Goal: Information Seeking & Learning: Learn about a topic

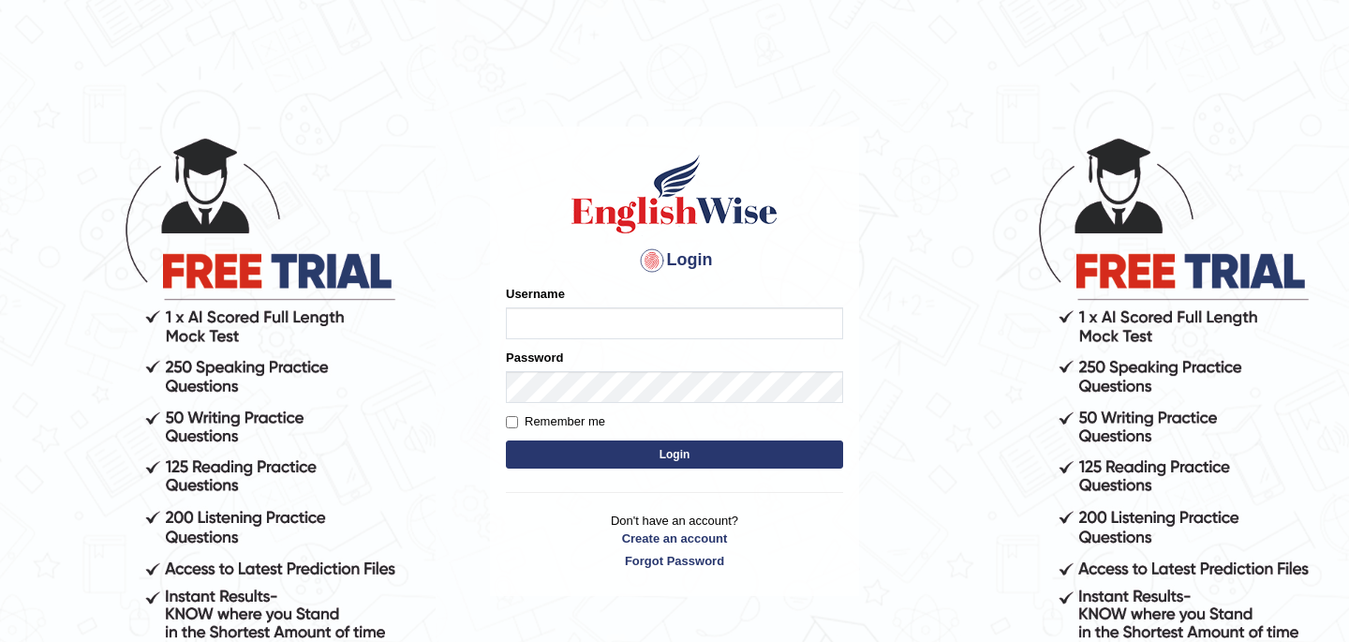
type input "b"
type input "Babsterro"
click at [570, 458] on button "Login" at bounding box center [674, 454] width 337 height 28
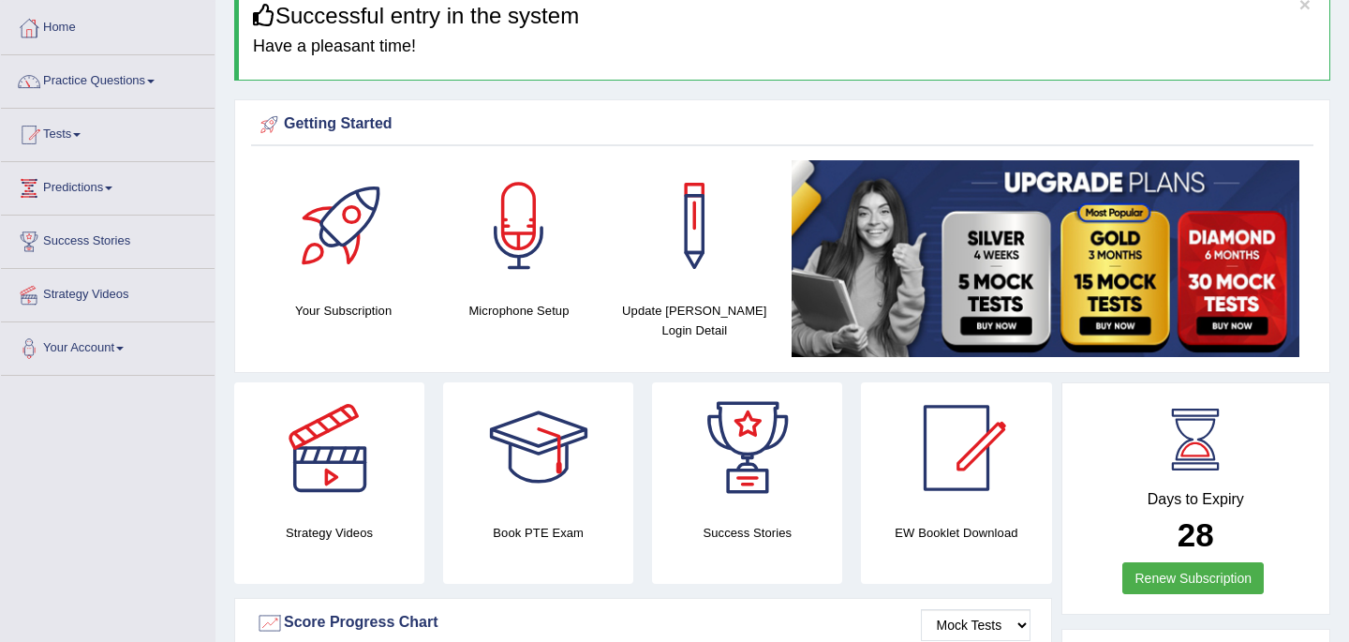
scroll to position [75, 0]
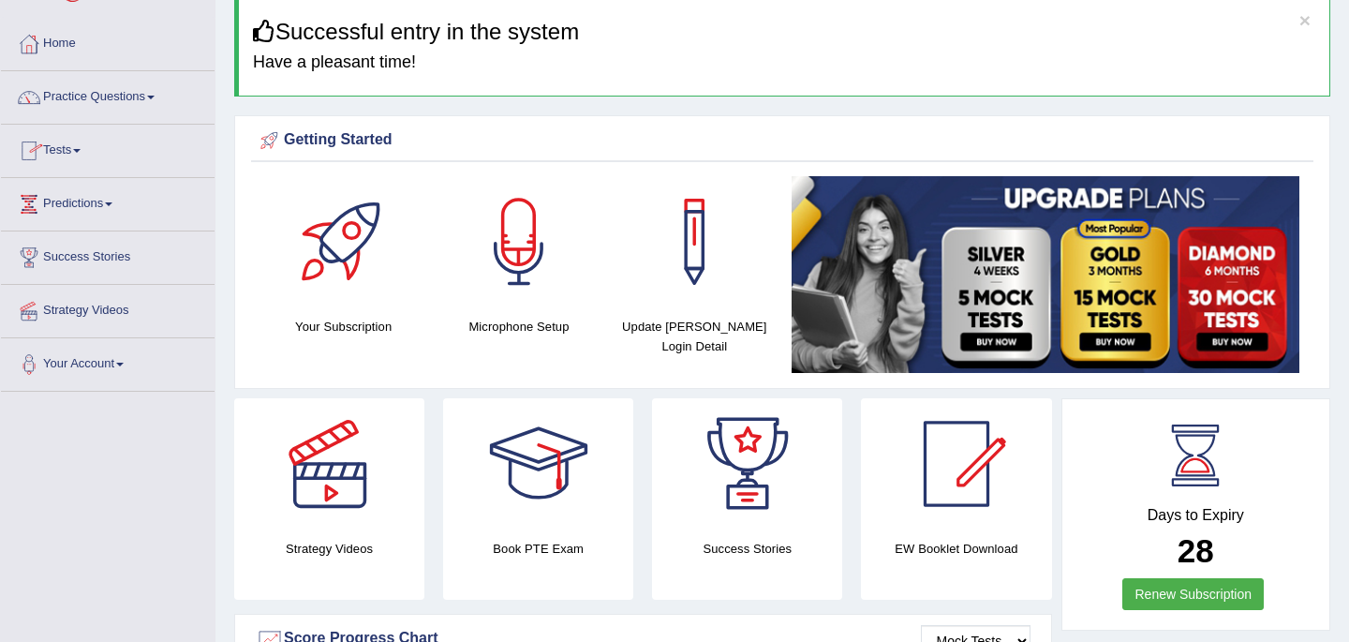
click at [75, 150] on link "Tests" at bounding box center [108, 148] width 214 height 47
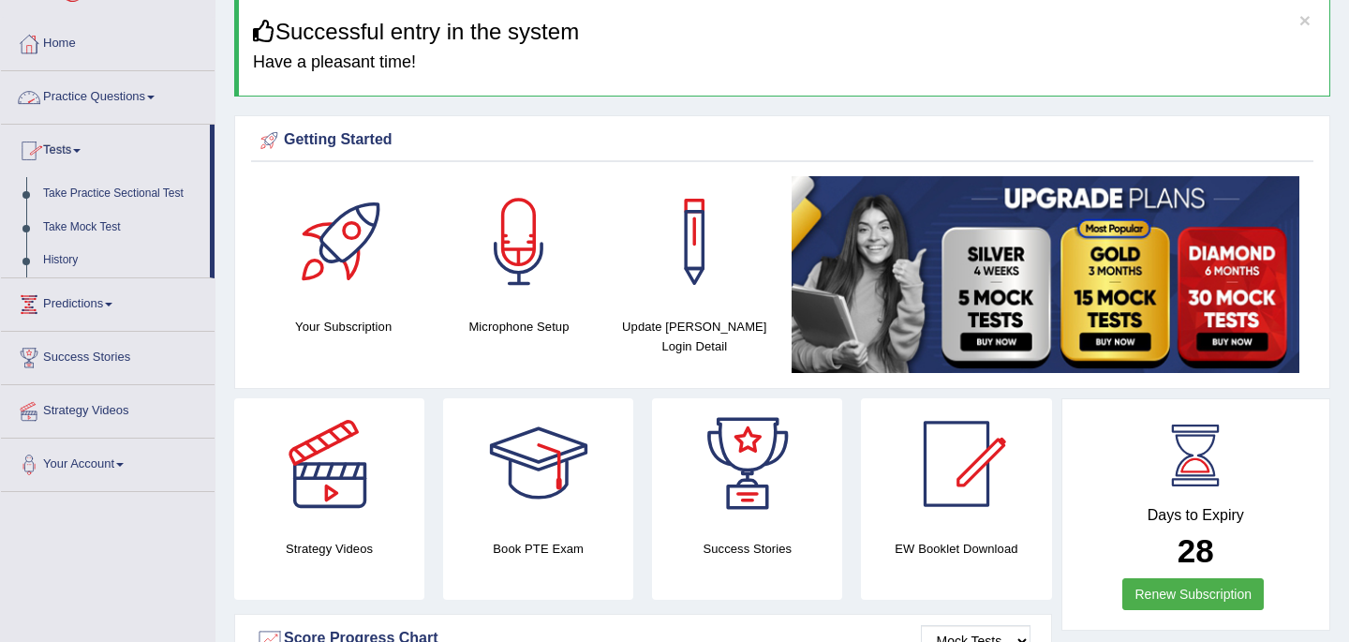
click at [95, 95] on link "Practice Questions" at bounding box center [108, 94] width 214 height 47
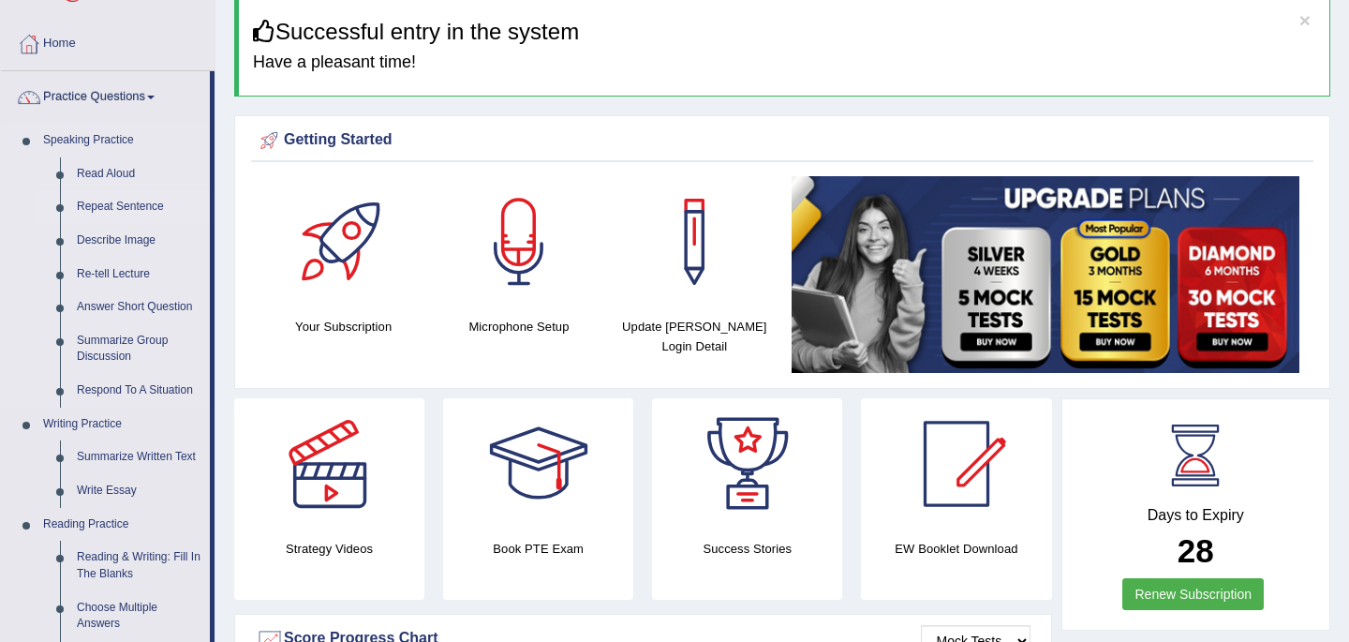
click at [111, 205] on link "Repeat Sentence" at bounding box center [138, 207] width 141 height 34
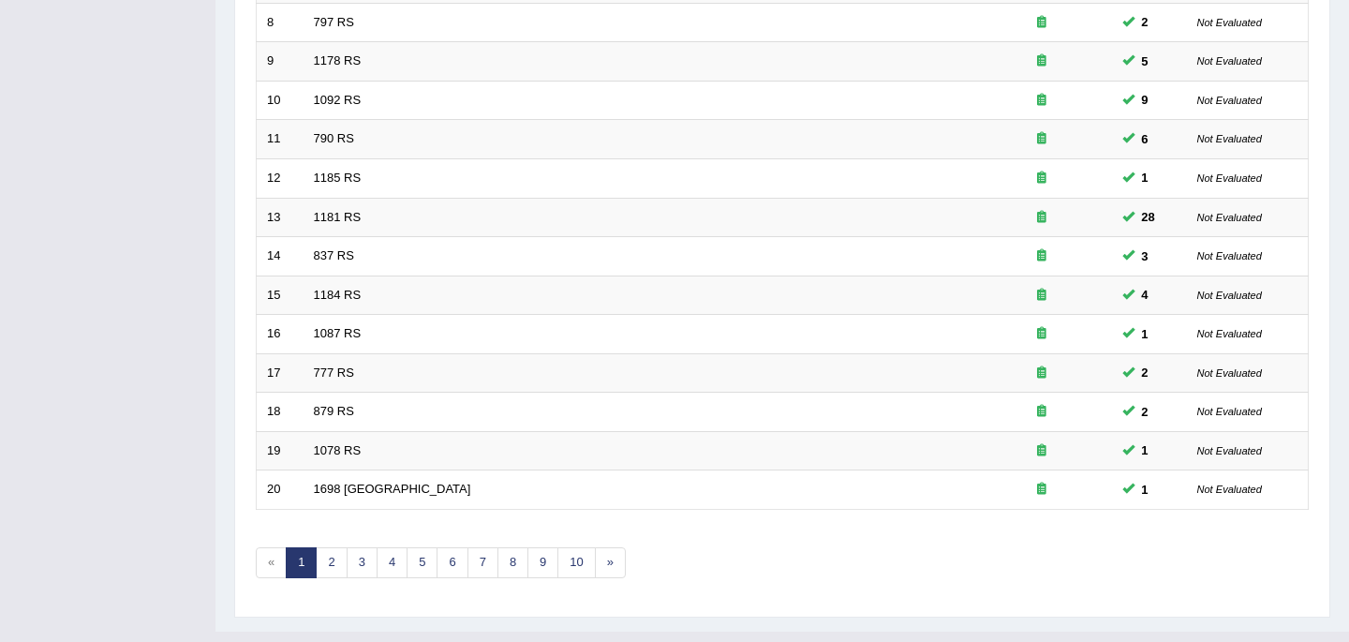
scroll to position [586, 0]
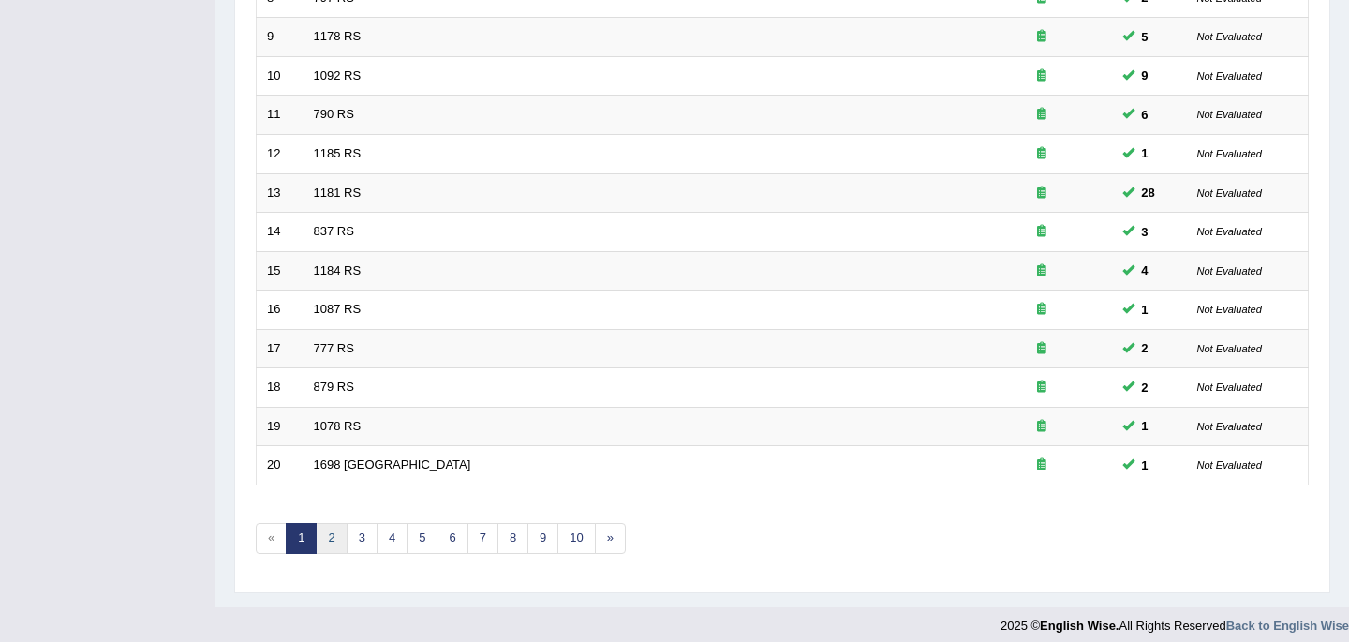
click at [331, 529] on link "2" at bounding box center [331, 538] width 31 height 31
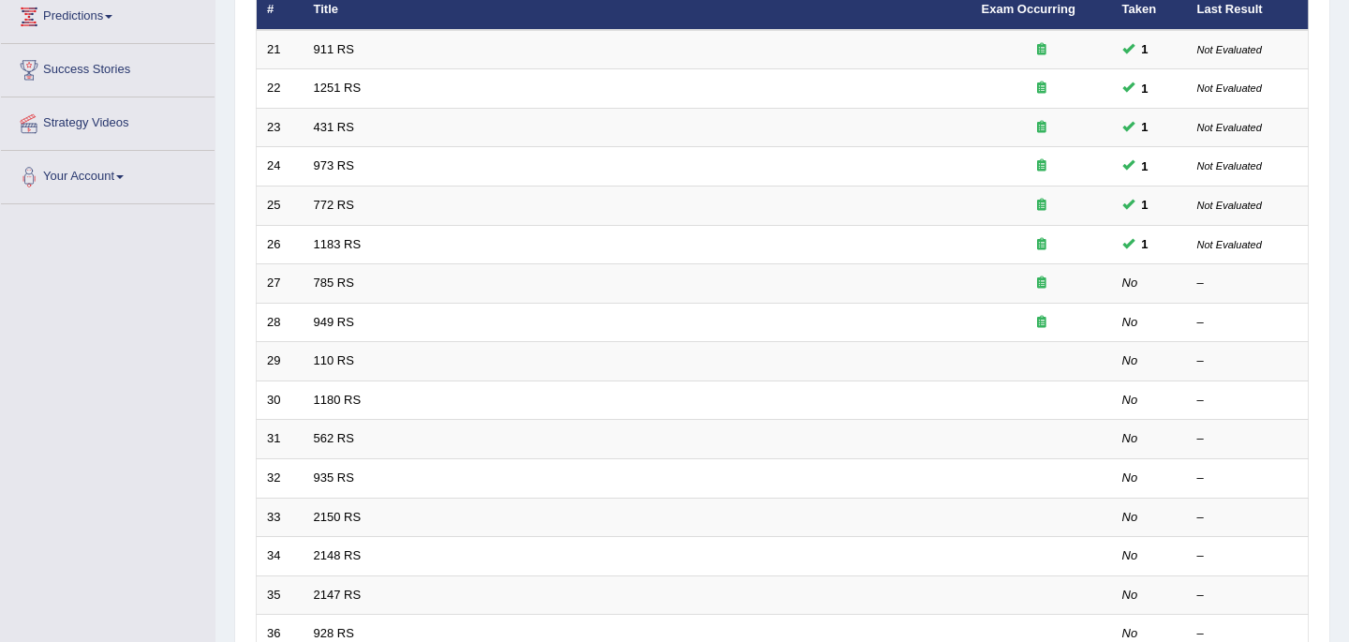
scroll to position [300, 0]
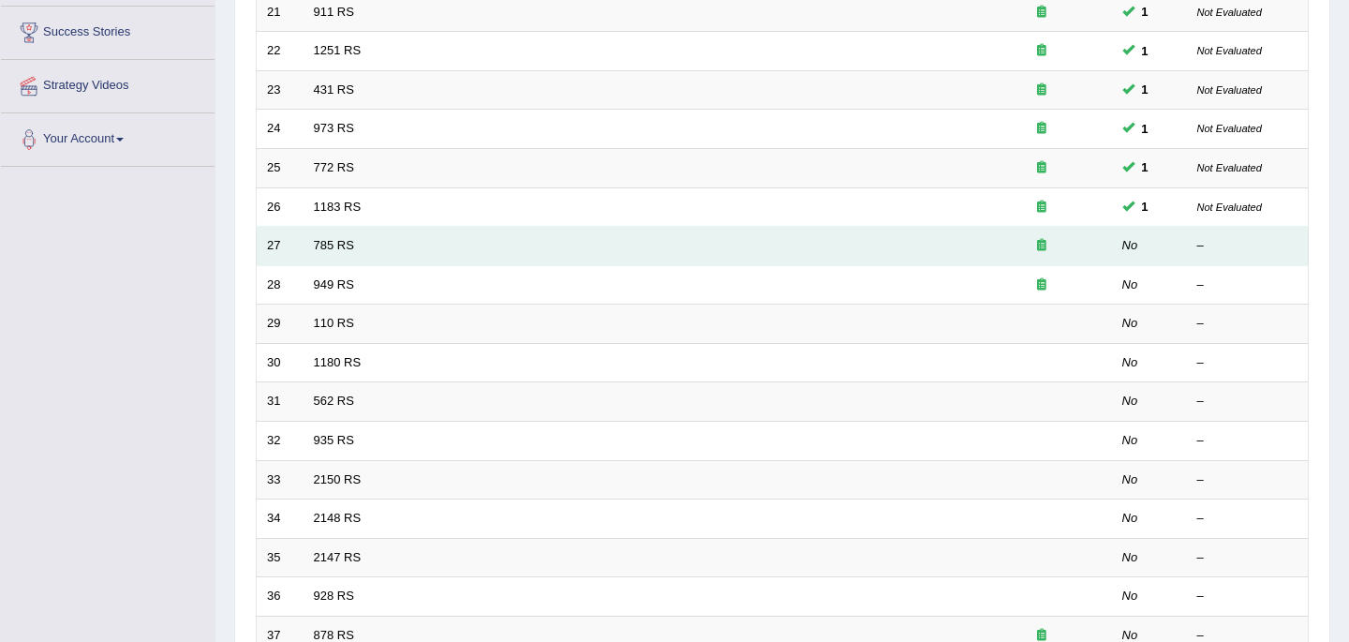
click at [609, 253] on td "785 RS" at bounding box center [637, 246] width 668 height 39
click at [330, 243] on link "785 RS" at bounding box center [334, 245] width 40 height 14
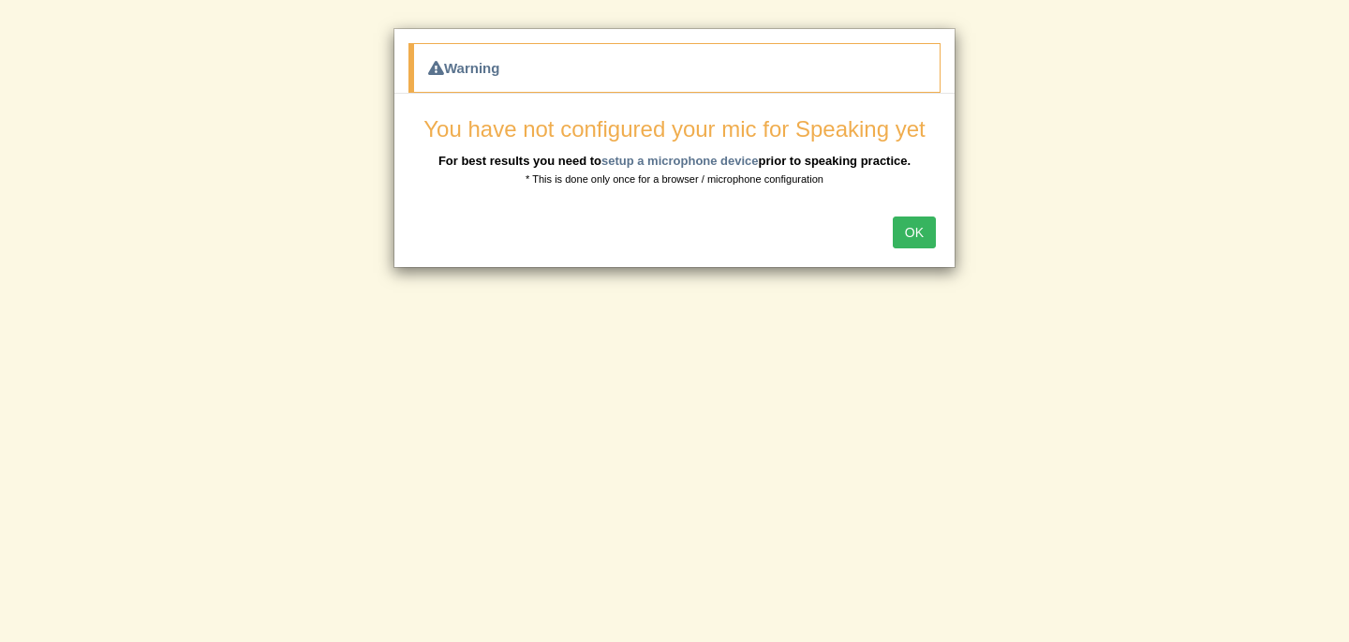
click at [918, 231] on button "OK" at bounding box center [914, 232] width 43 height 32
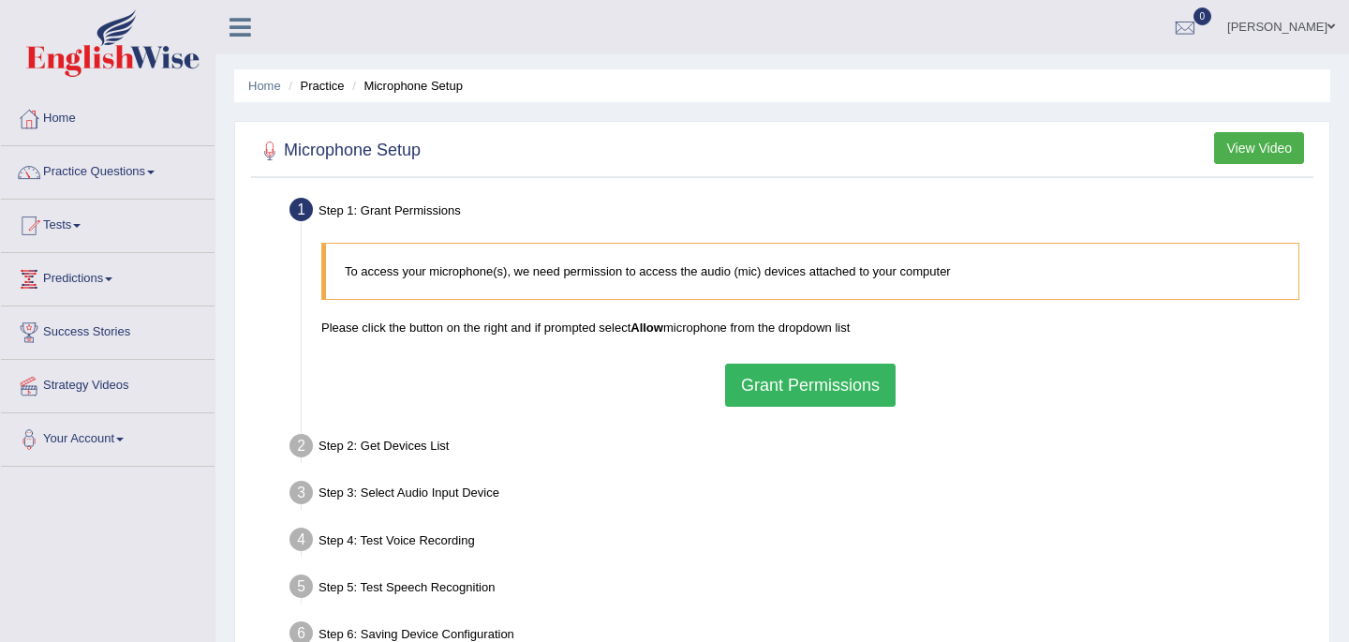
click at [814, 389] on button "Grant Permissions" at bounding box center [810, 384] width 170 height 43
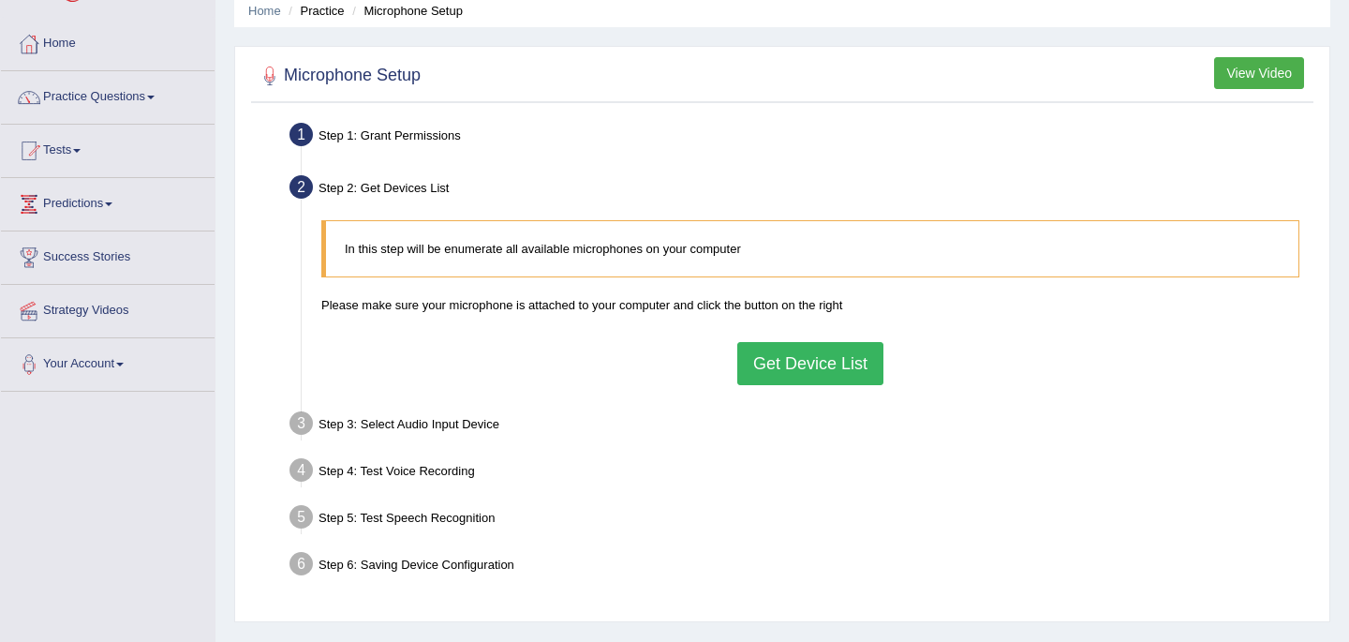
scroll to position [37, 0]
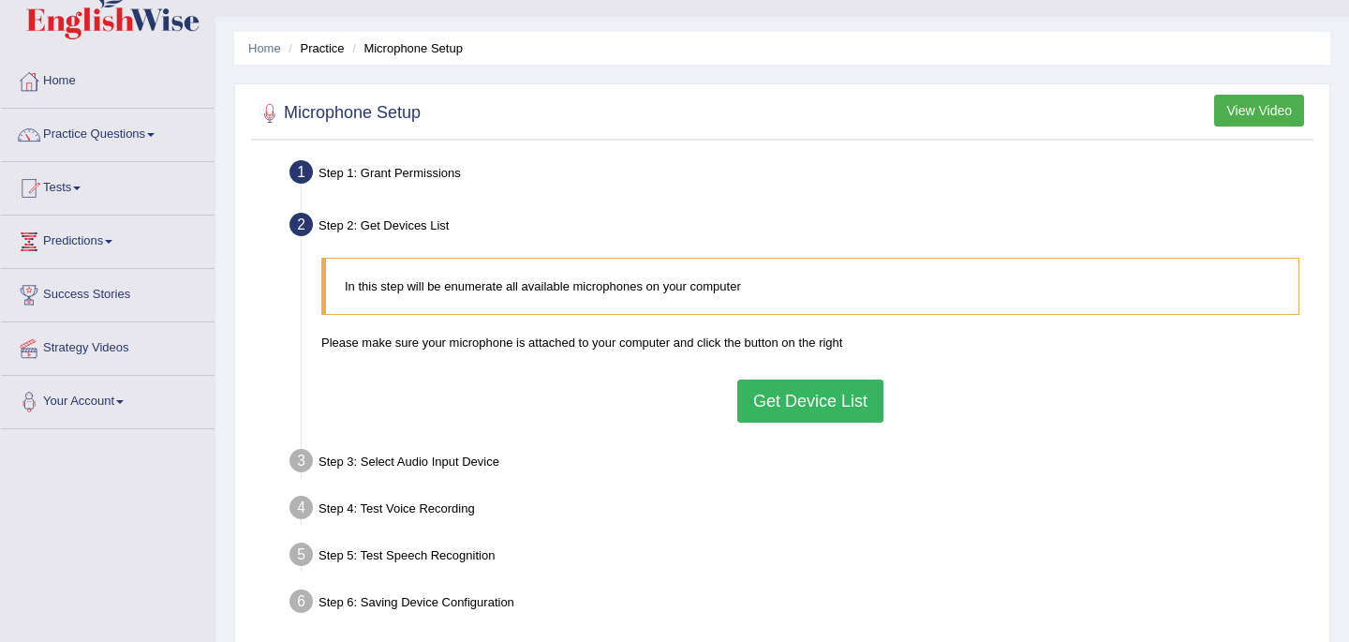
click at [810, 409] on button "Get Device List" at bounding box center [810, 400] width 146 height 43
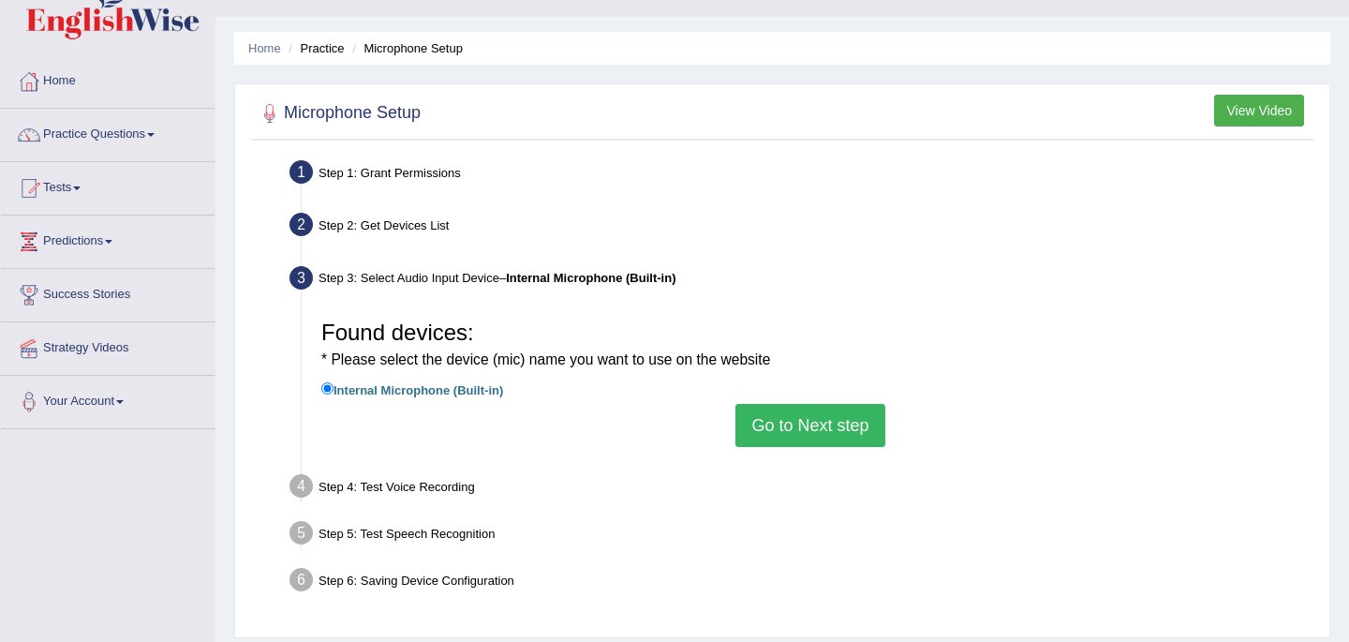
click at [799, 427] on button "Go to Next step" at bounding box center [809, 425] width 149 height 43
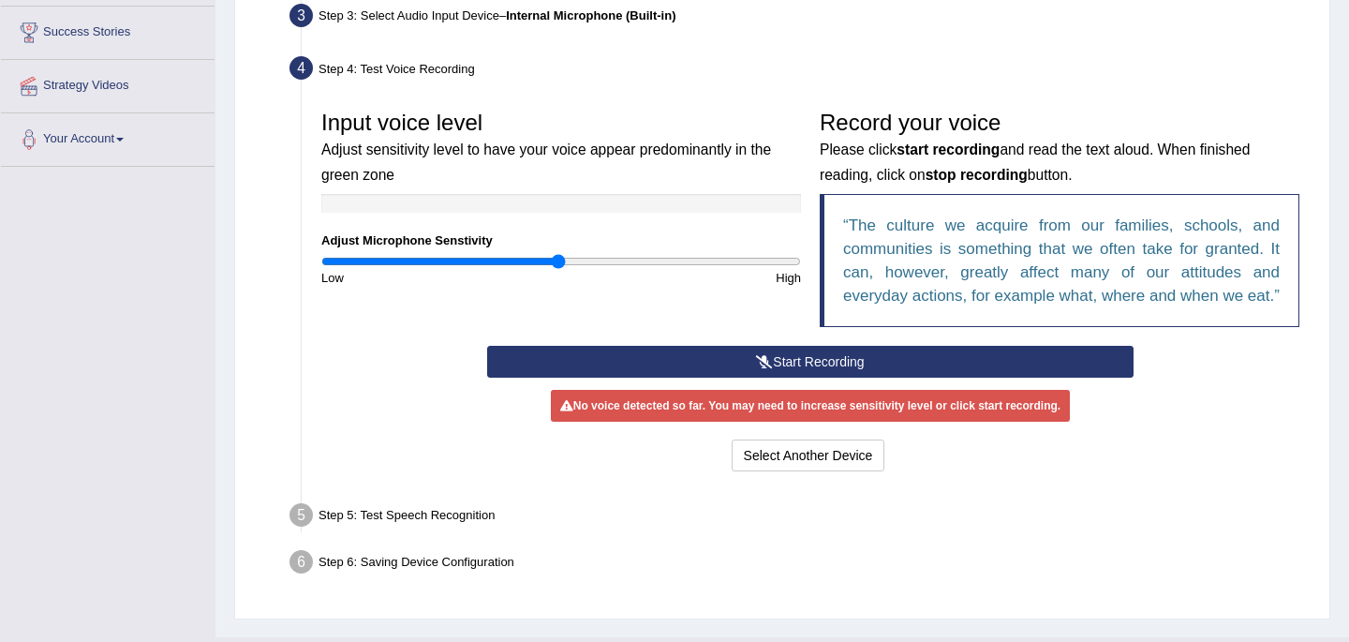
scroll to position [337, 0]
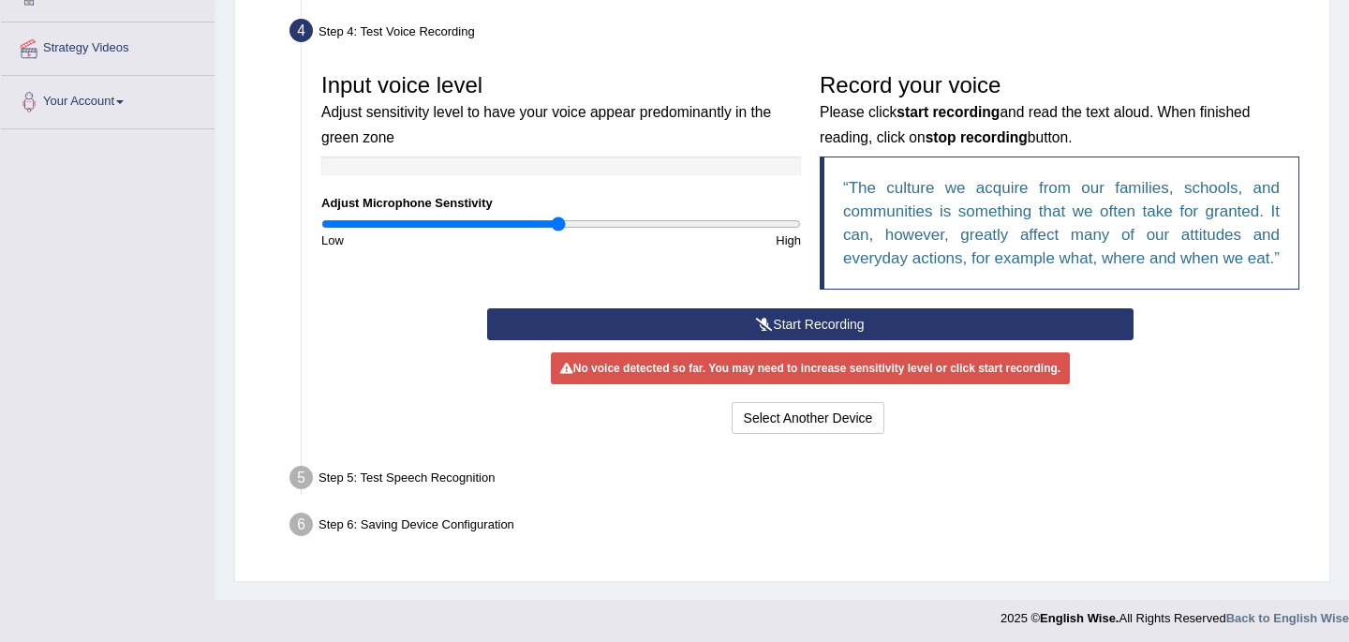
click at [813, 340] on button "Start Recording" at bounding box center [809, 324] width 645 height 32
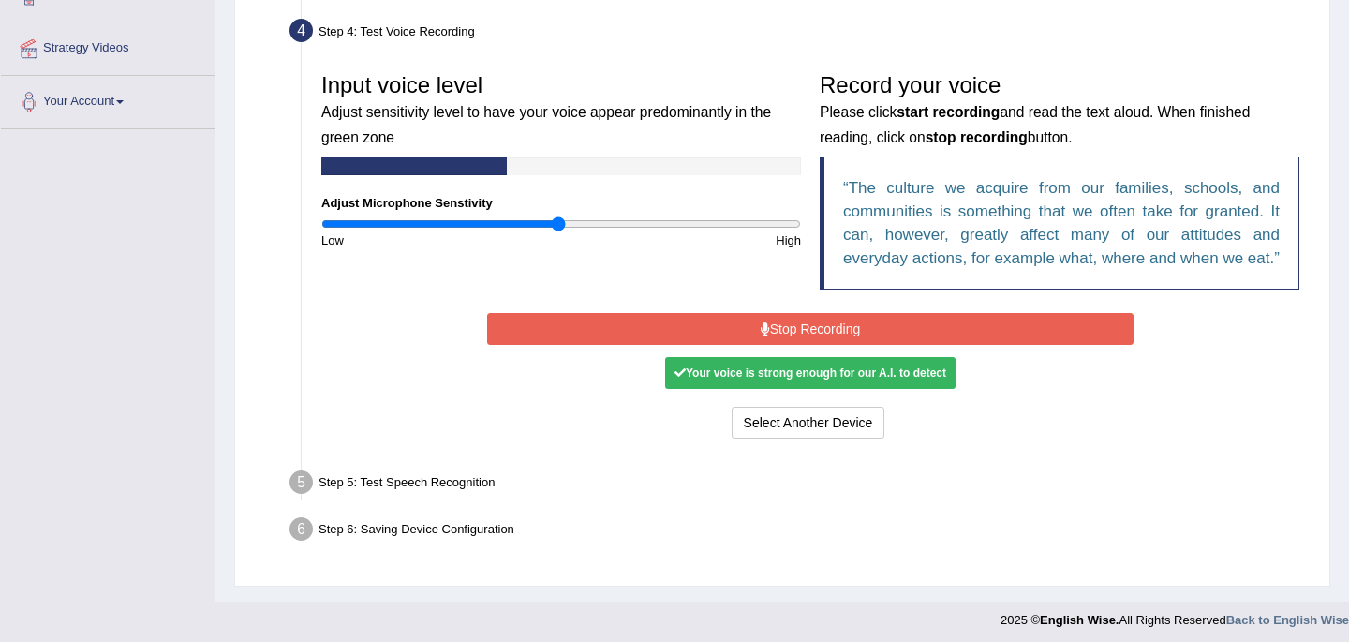
click at [823, 345] on button "Stop Recording" at bounding box center [809, 329] width 645 height 32
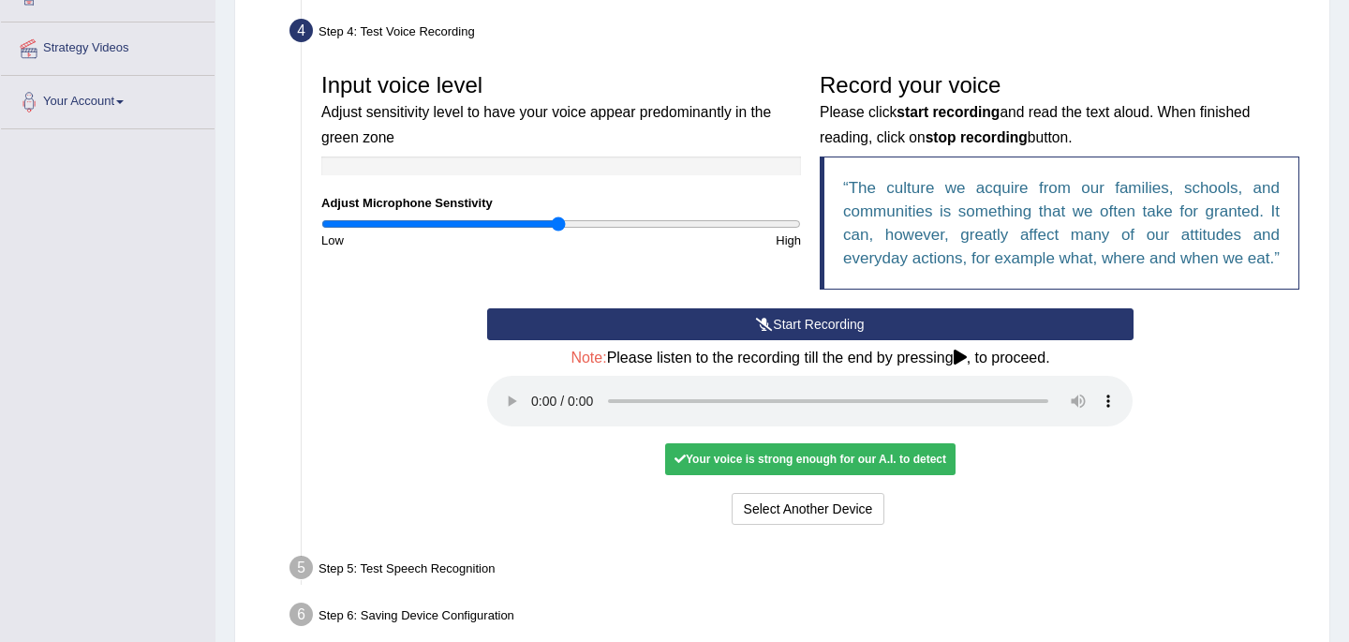
click at [772, 475] on div "Your voice is strong enough for our A.I. to detect" at bounding box center [810, 459] width 290 height 32
click at [867, 524] on button "Voice is ok. Go to Next step" at bounding box center [888, 509] width 185 height 32
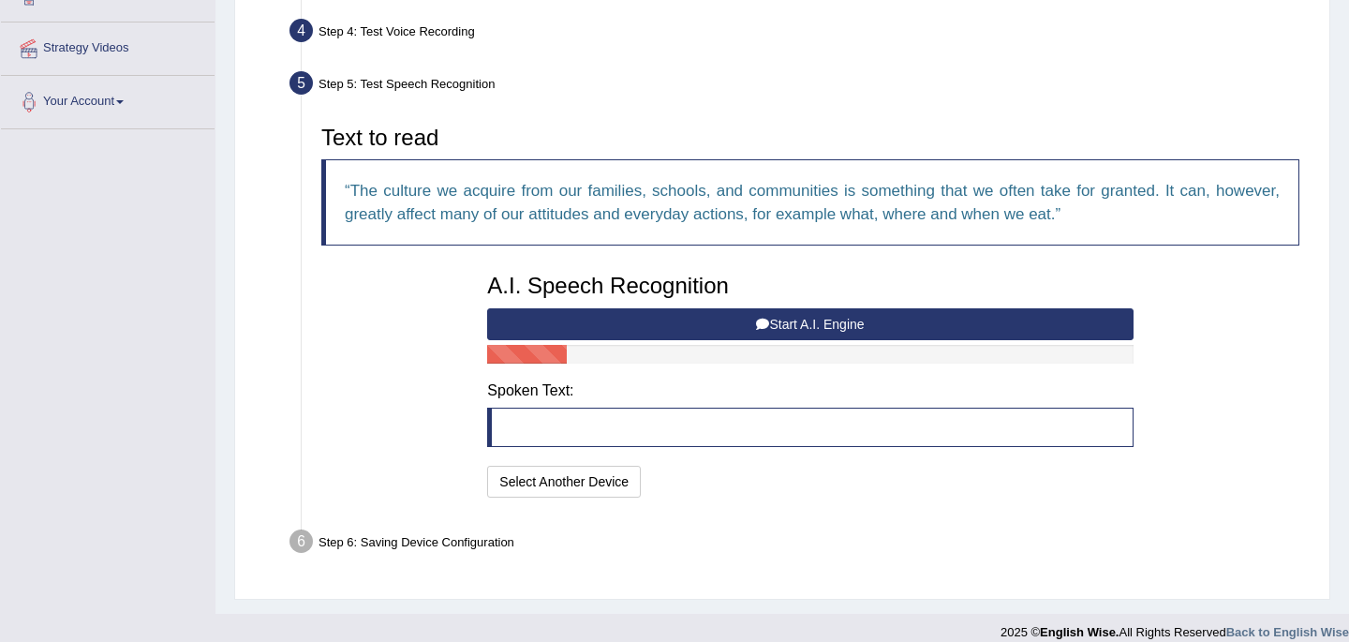
click at [774, 327] on button "Start A.I. Engine" at bounding box center [809, 324] width 645 height 32
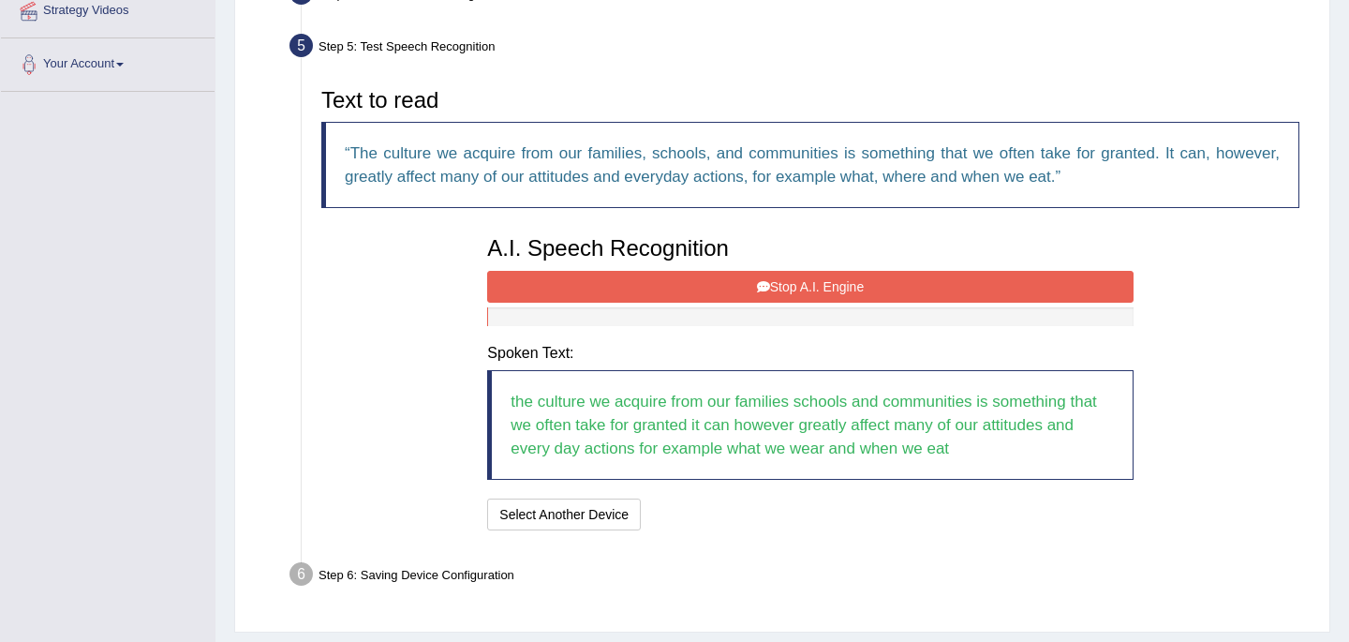
scroll to position [424, 0]
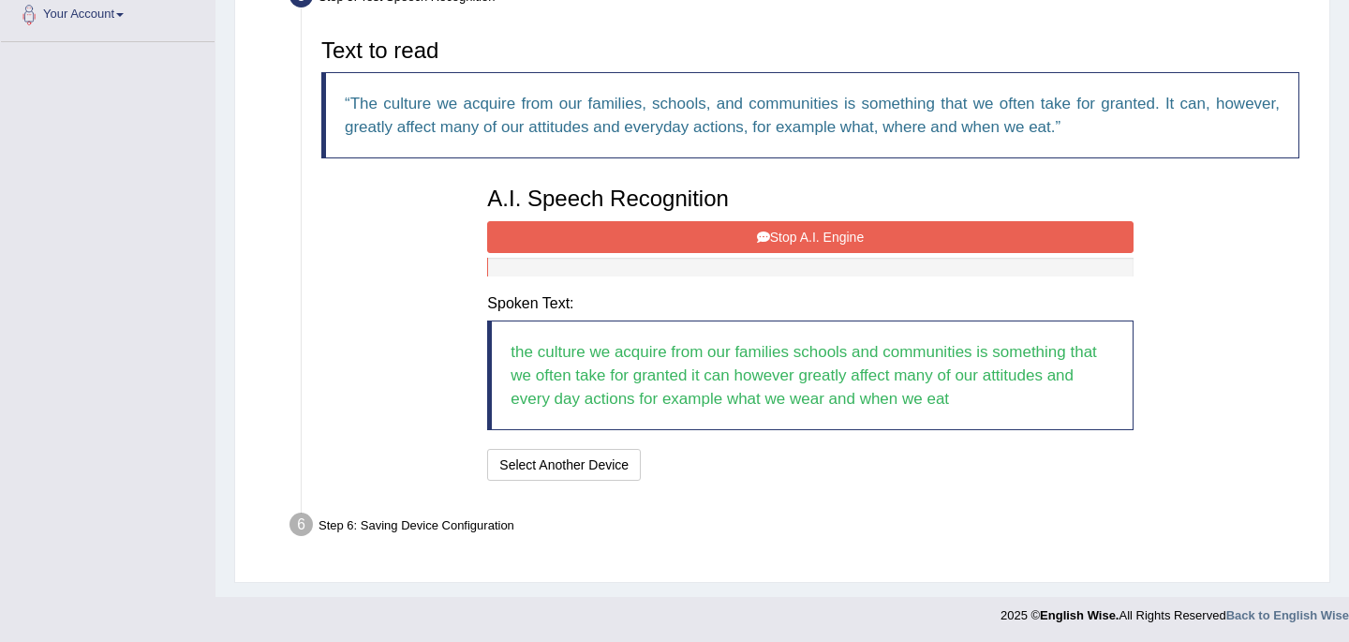
click at [832, 232] on button "Stop A.I. Engine" at bounding box center [809, 237] width 645 height 32
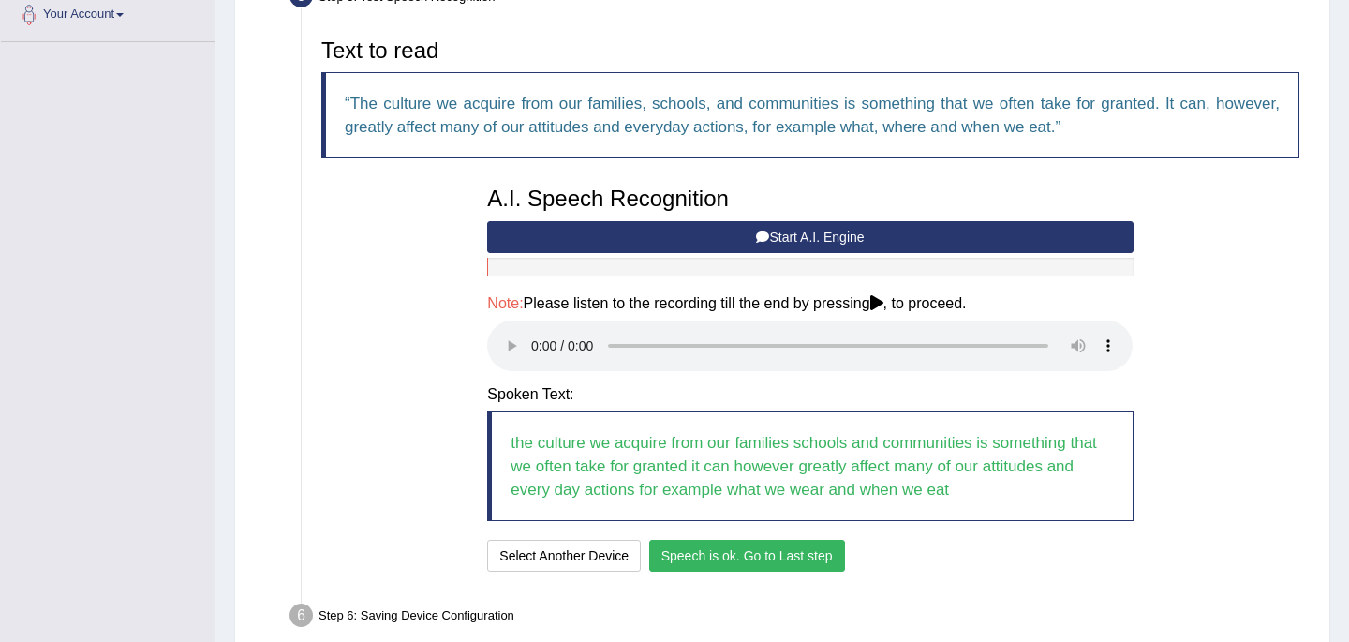
click at [727, 559] on button "Speech is ok. Go to Last step" at bounding box center [747, 555] width 196 height 32
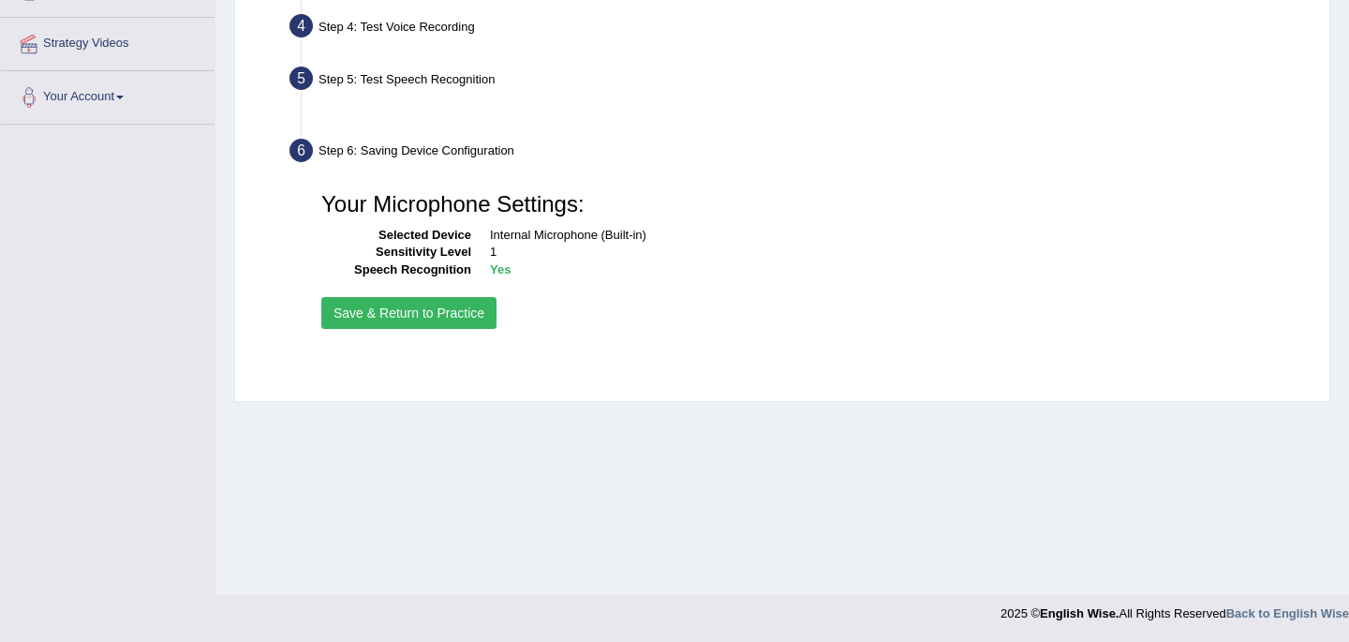
scroll to position [342, 0]
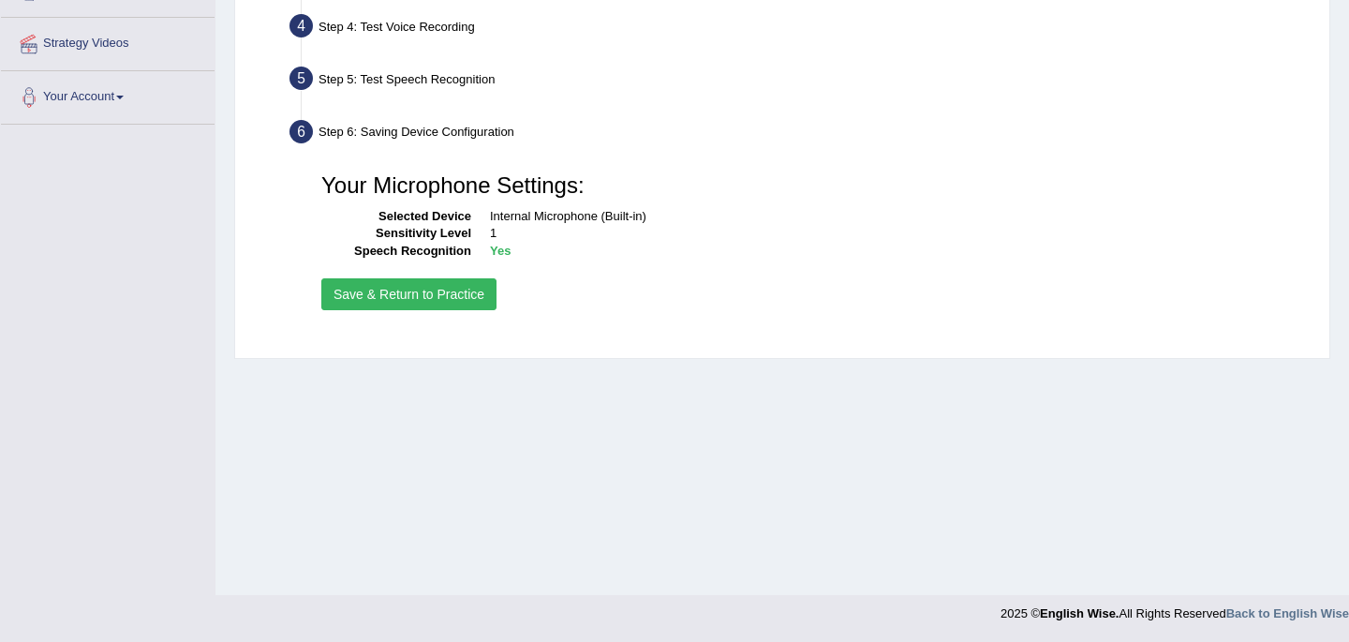
click at [419, 301] on button "Save & Return to Practice" at bounding box center [408, 294] width 175 height 32
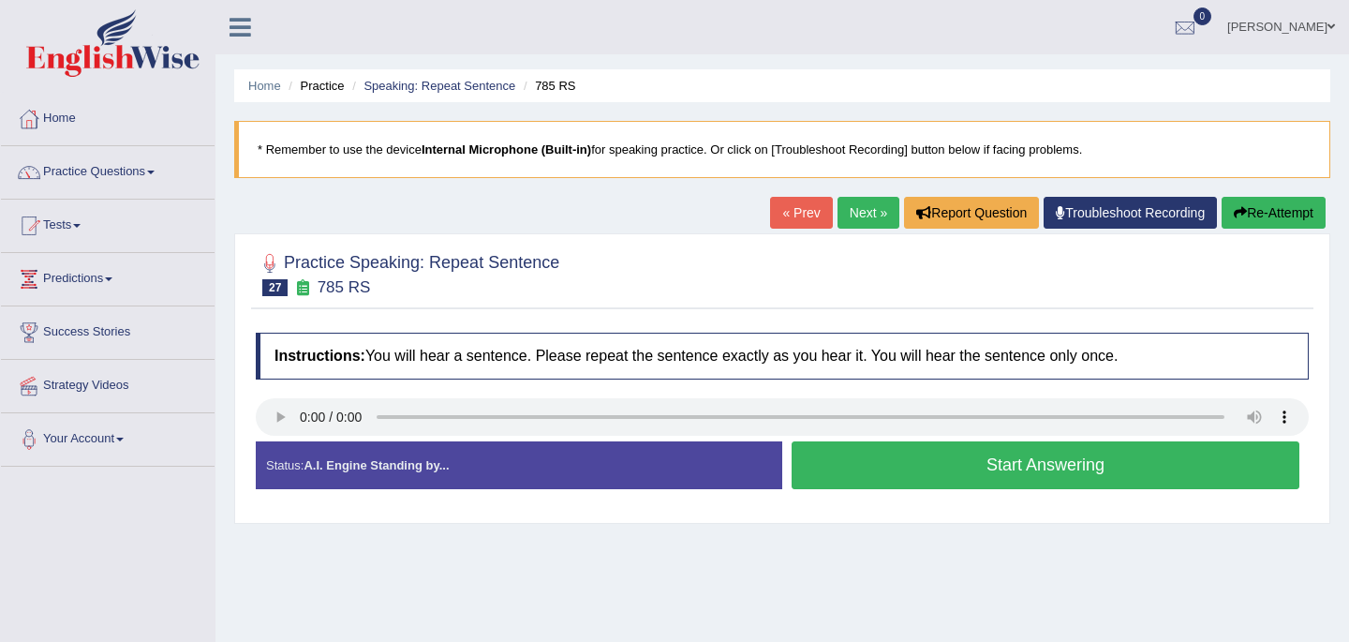
click at [1033, 473] on button "Start Answering" at bounding box center [1045, 465] width 508 height 48
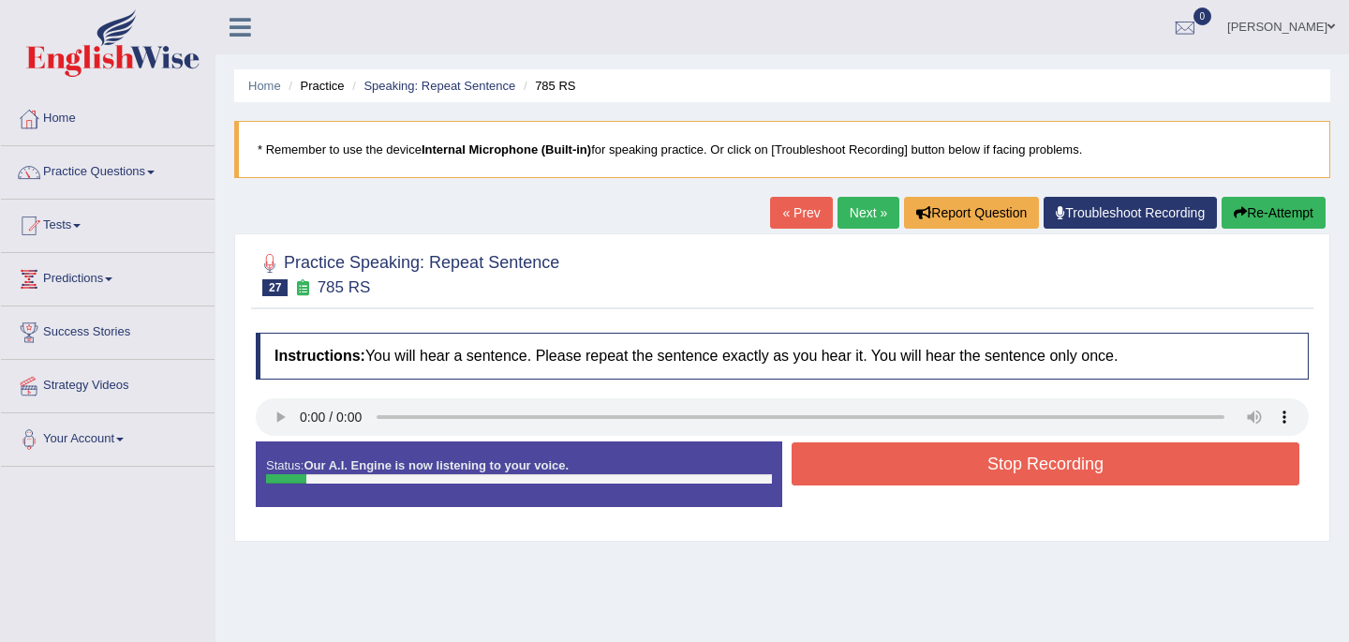
click at [1033, 464] on button "Stop Recording" at bounding box center [1045, 463] width 508 height 43
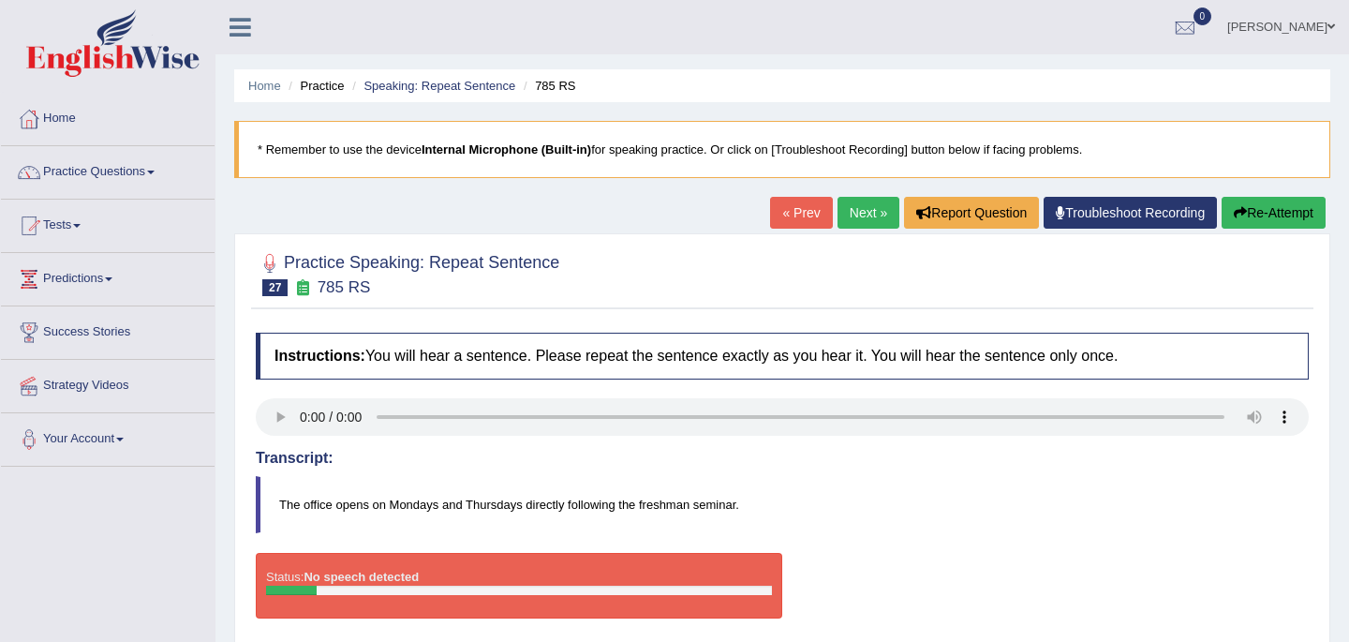
click at [1263, 215] on button "Re-Attempt" at bounding box center [1273, 213] width 104 height 32
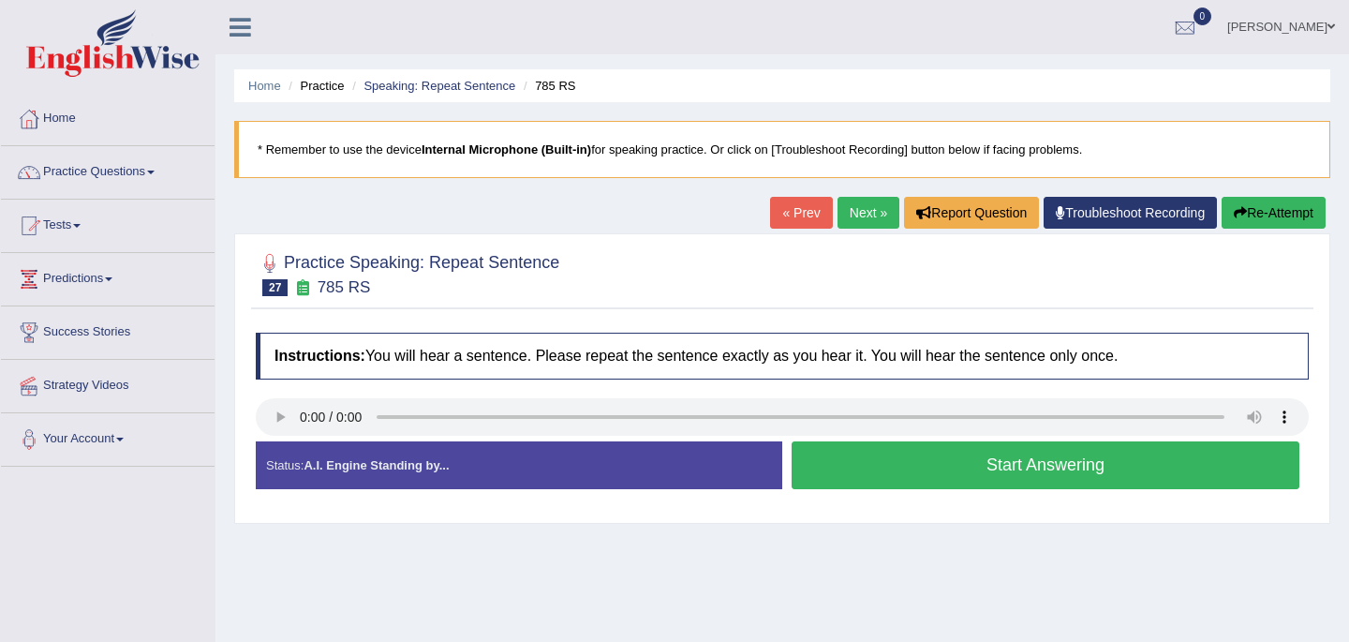
click at [918, 477] on button "Start Answering" at bounding box center [1045, 465] width 508 height 48
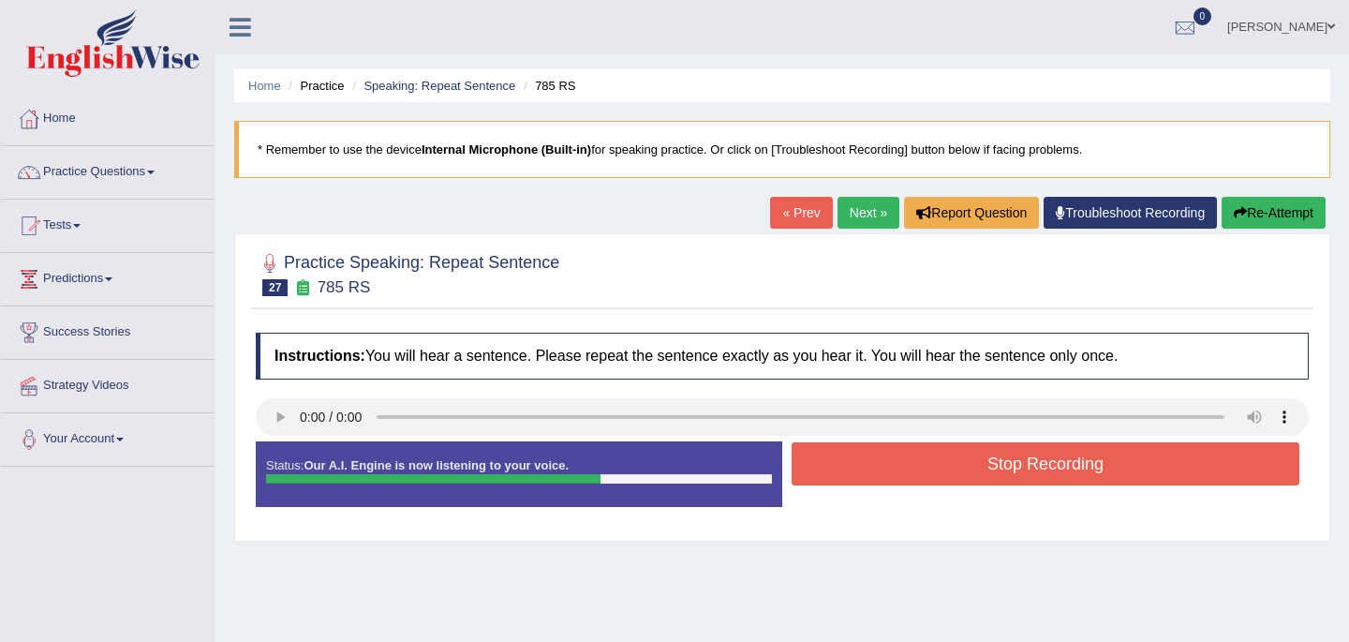
click at [918, 477] on button "Stop Recording" at bounding box center [1045, 463] width 508 height 43
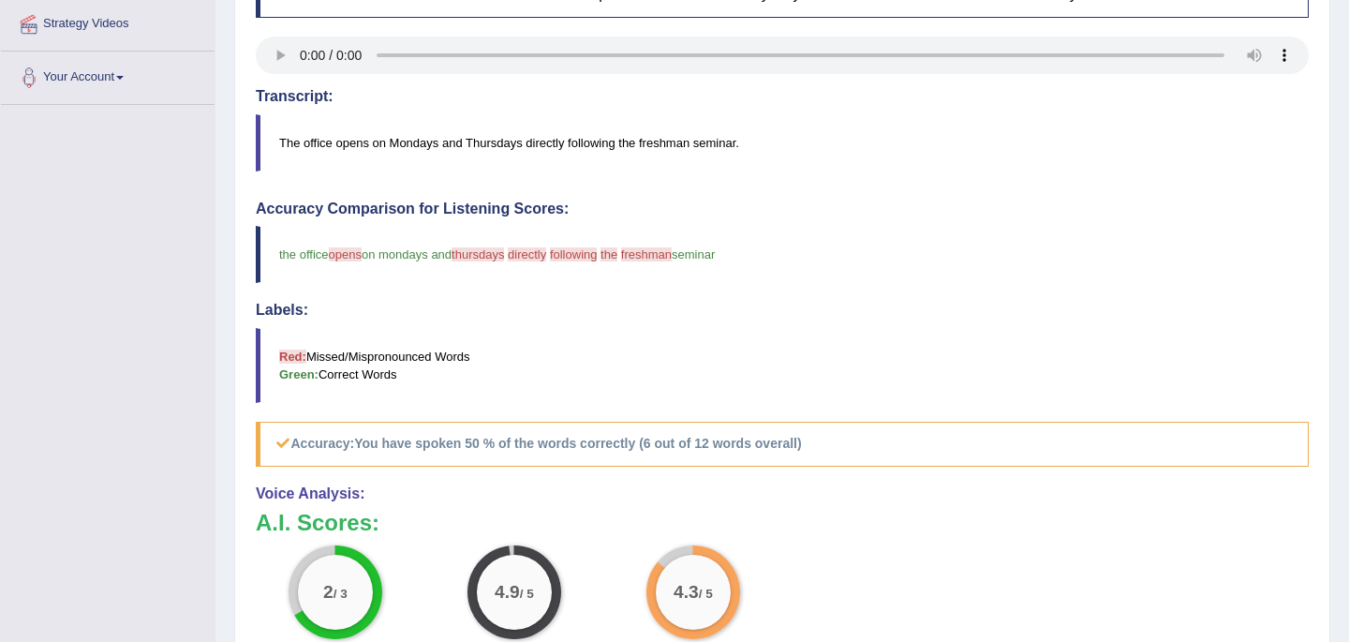
scroll to position [375, 0]
